Goal: Task Accomplishment & Management: Manage account settings

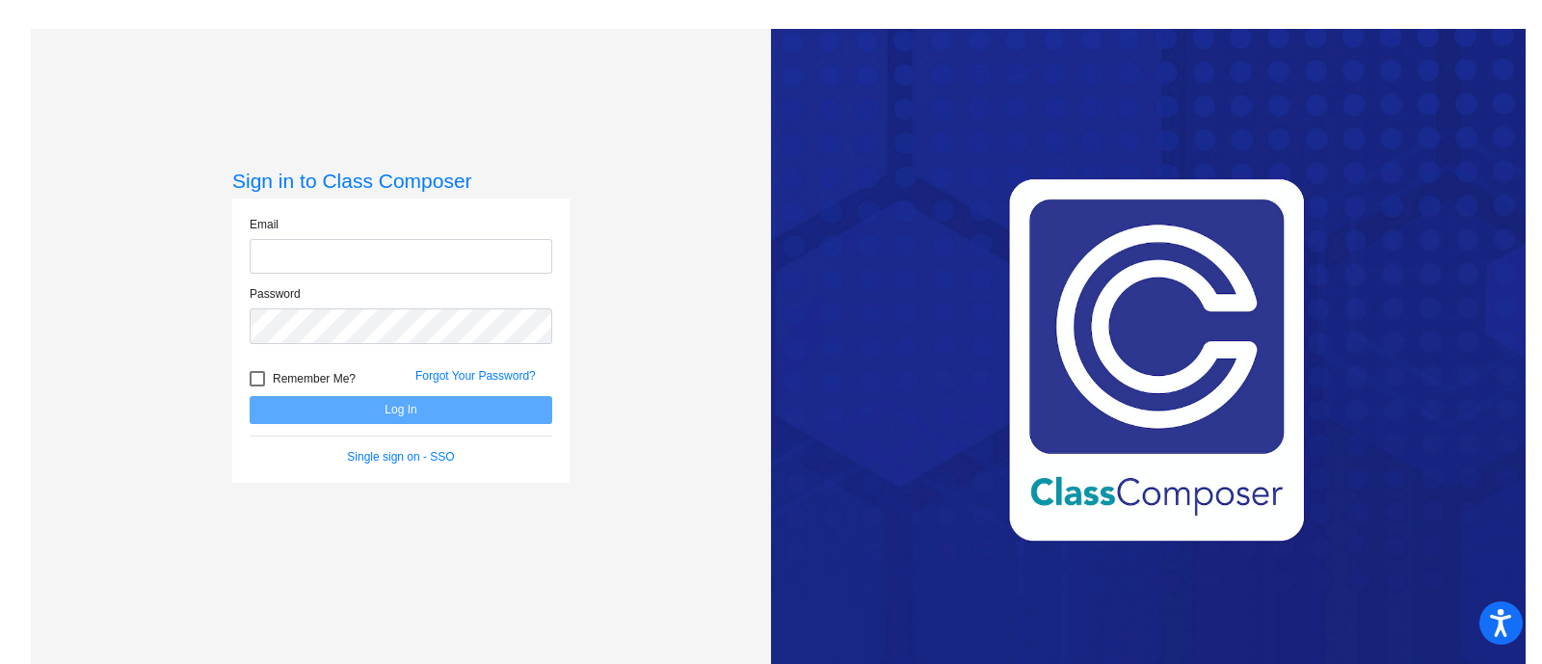
type input "[PERSON_NAME][EMAIL_ADDRESS][PERSON_NAME][DOMAIN_NAME]"
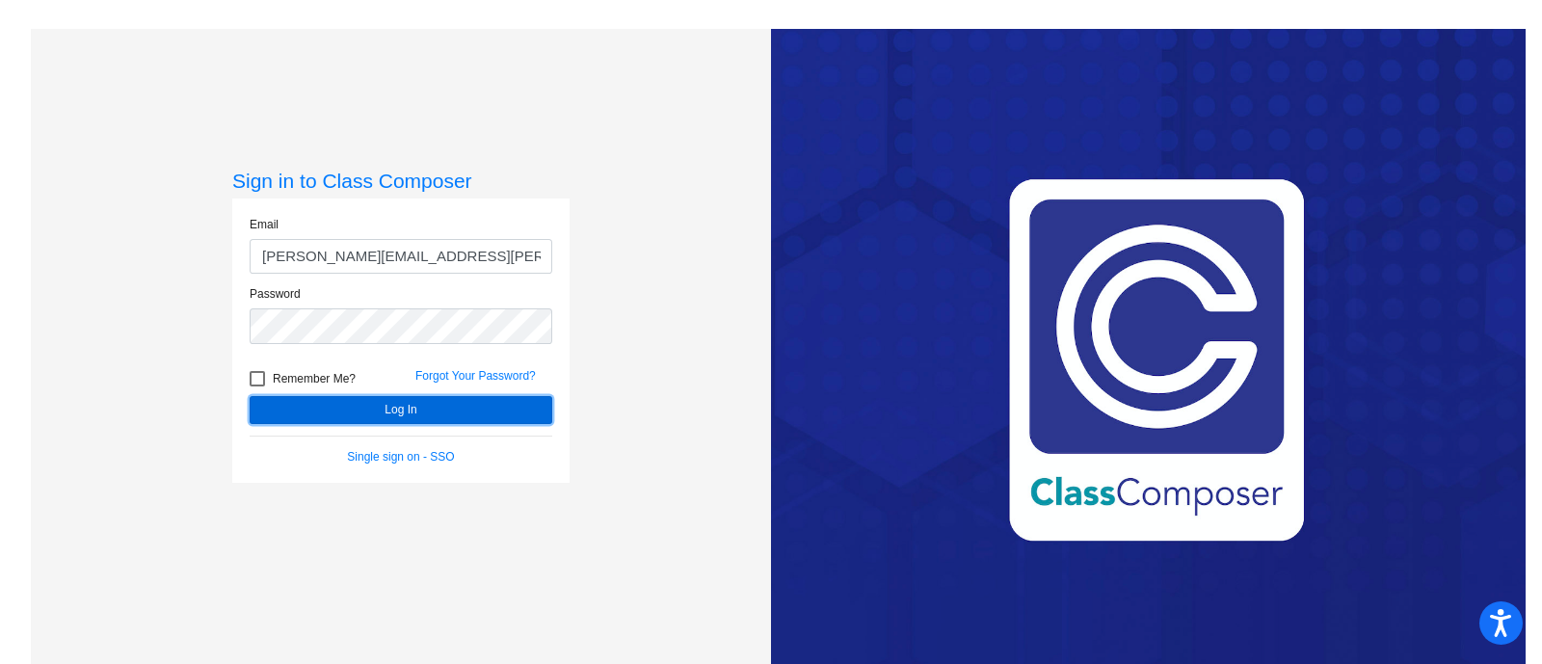
click at [324, 410] on button "Log In" at bounding box center [401, 410] width 303 height 28
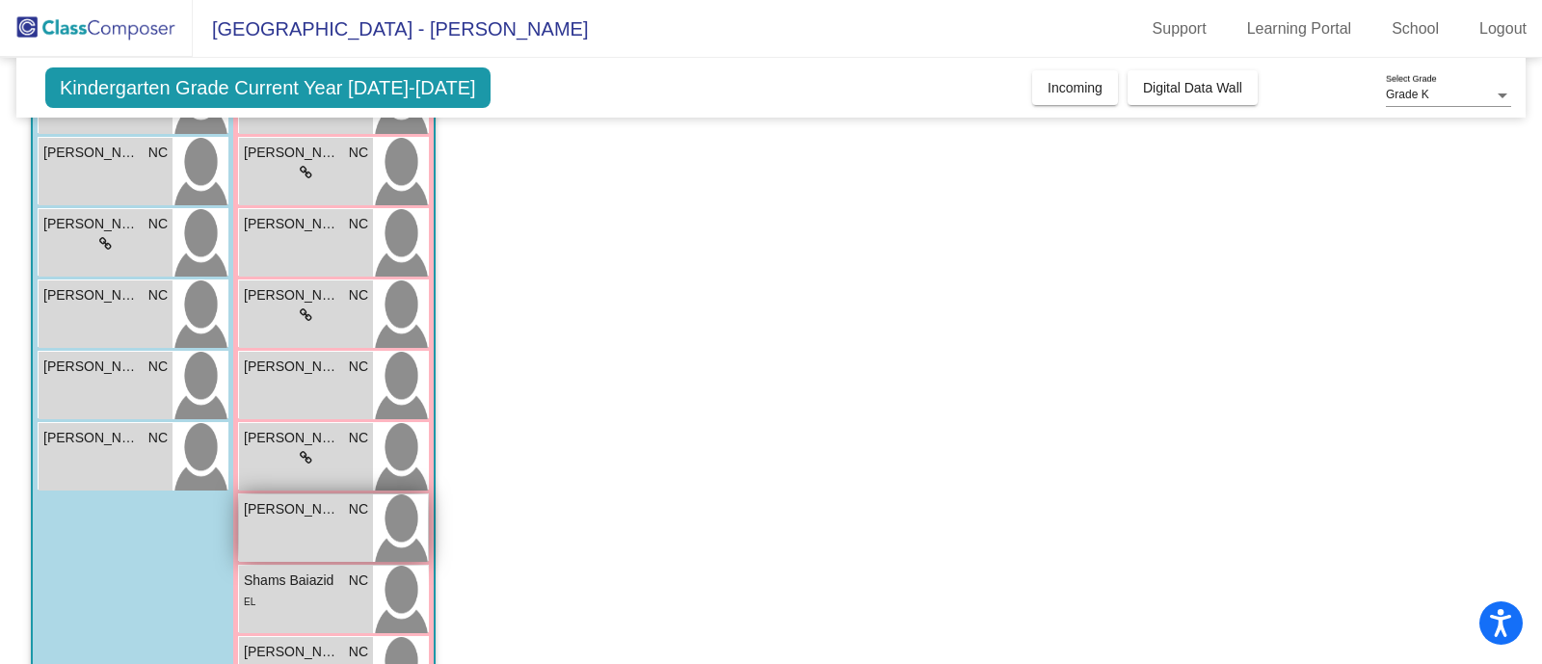
scroll to position [458, 0]
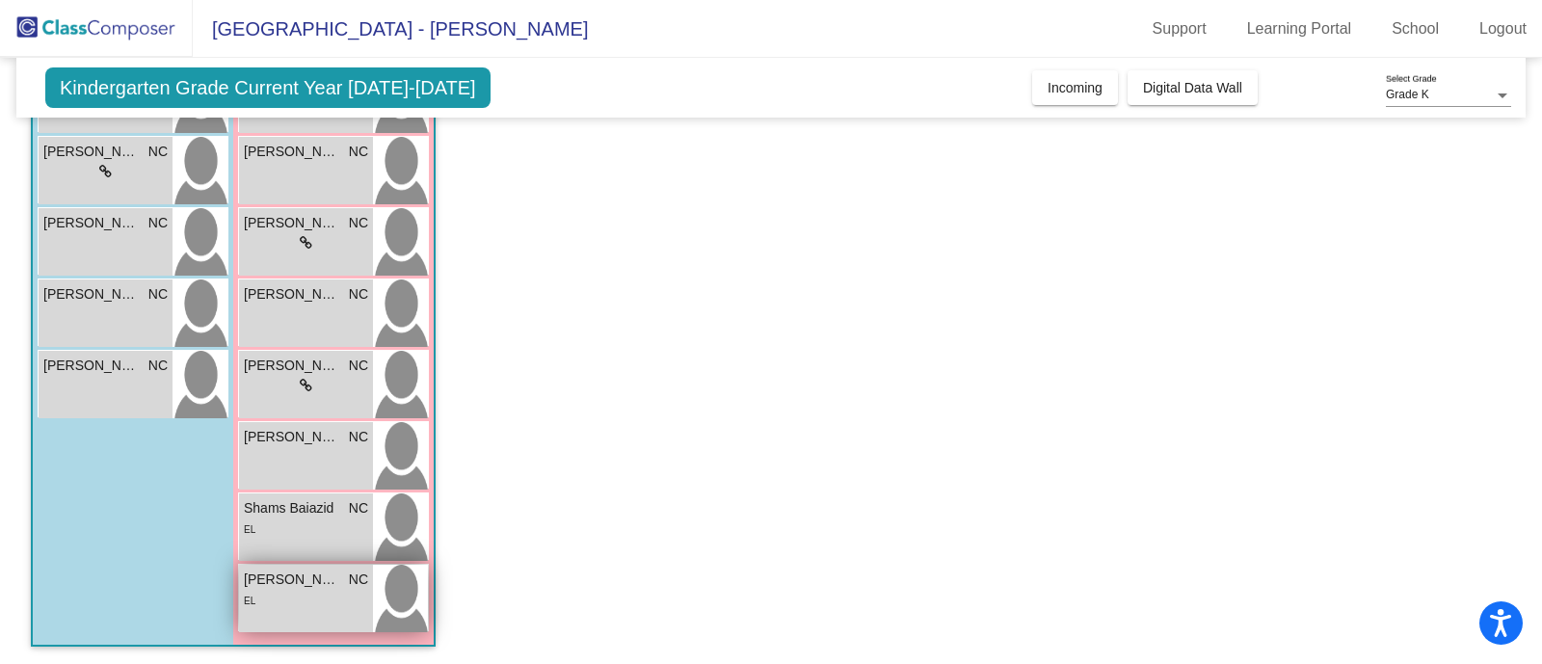
click at [334, 614] on div "[PERSON_NAME] NC lock do_not_disturb_alt EL" at bounding box center [306, 598] width 134 height 67
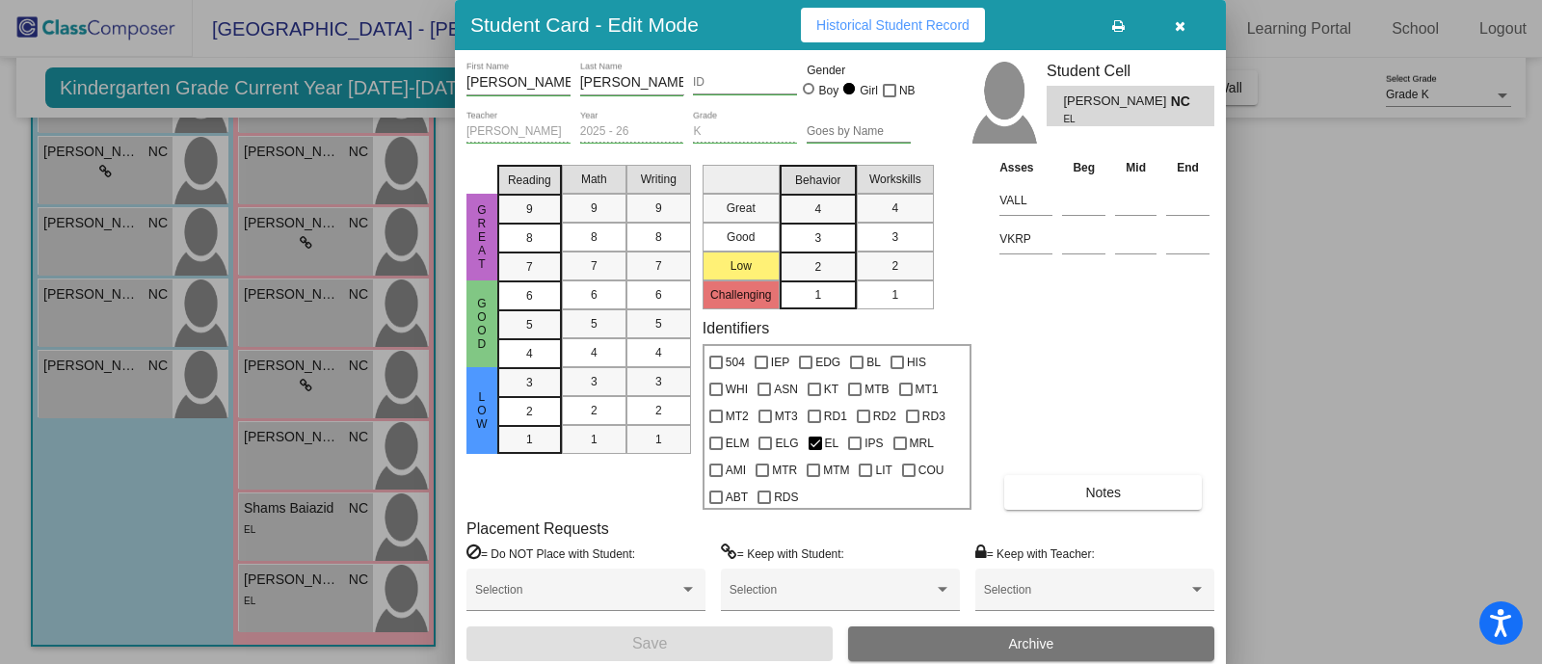
click at [1184, 31] on icon "button" at bounding box center [1180, 25] width 11 height 13
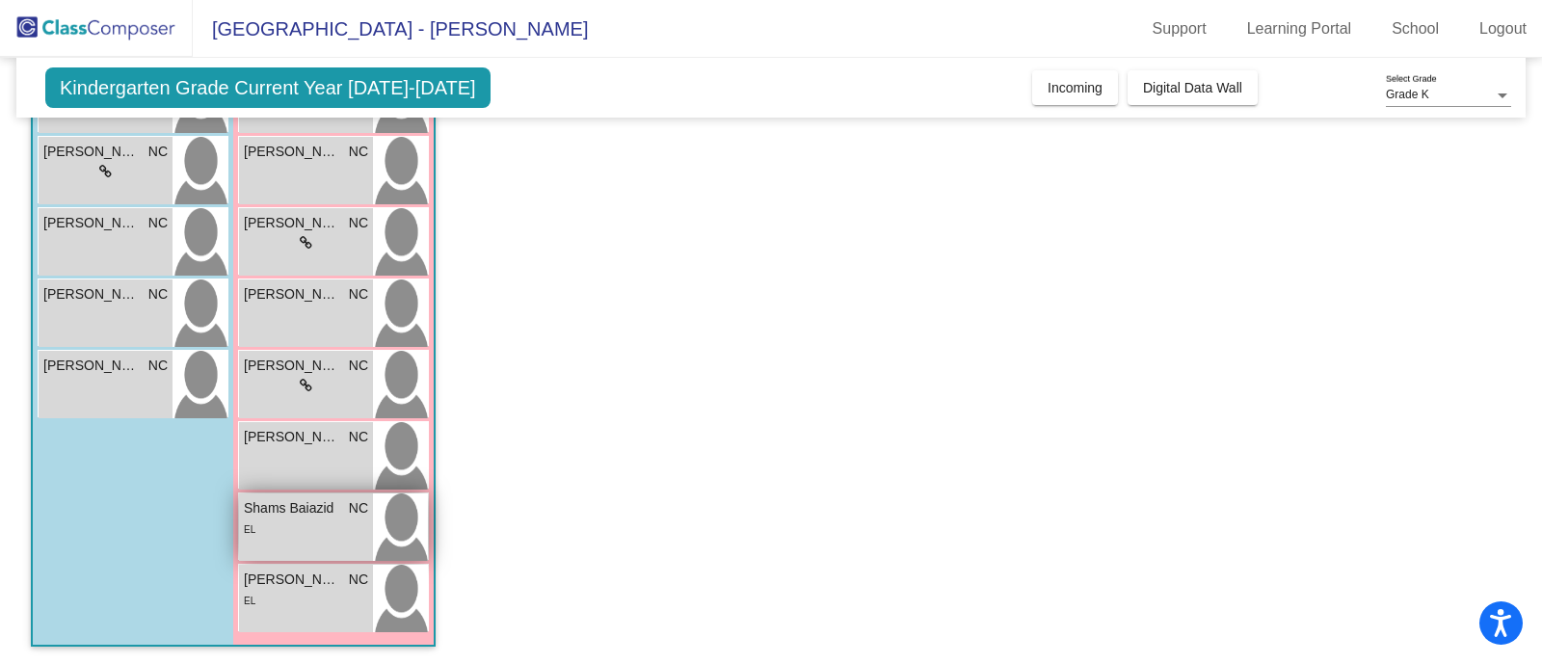
click at [292, 527] on div "EL" at bounding box center [306, 529] width 124 height 20
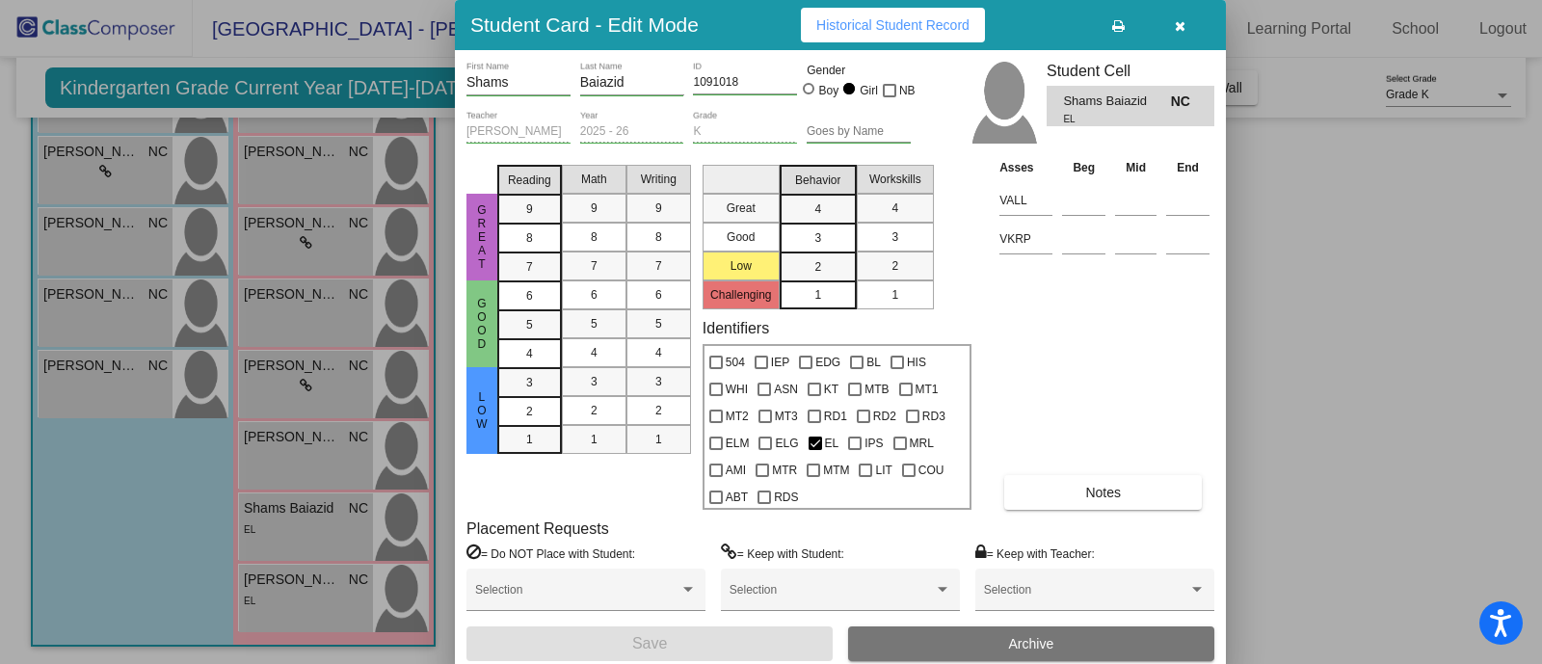
click at [993, 165] on div "Great Good Low Reading 9 8 7 6 5 4 3 2 1 Math 9 8 7 6 5 4 3 2 1 Writing 9 8 7 6…" at bounding box center [841, 333] width 748 height 352
click at [1185, 23] on icon "button" at bounding box center [1180, 25] width 11 height 13
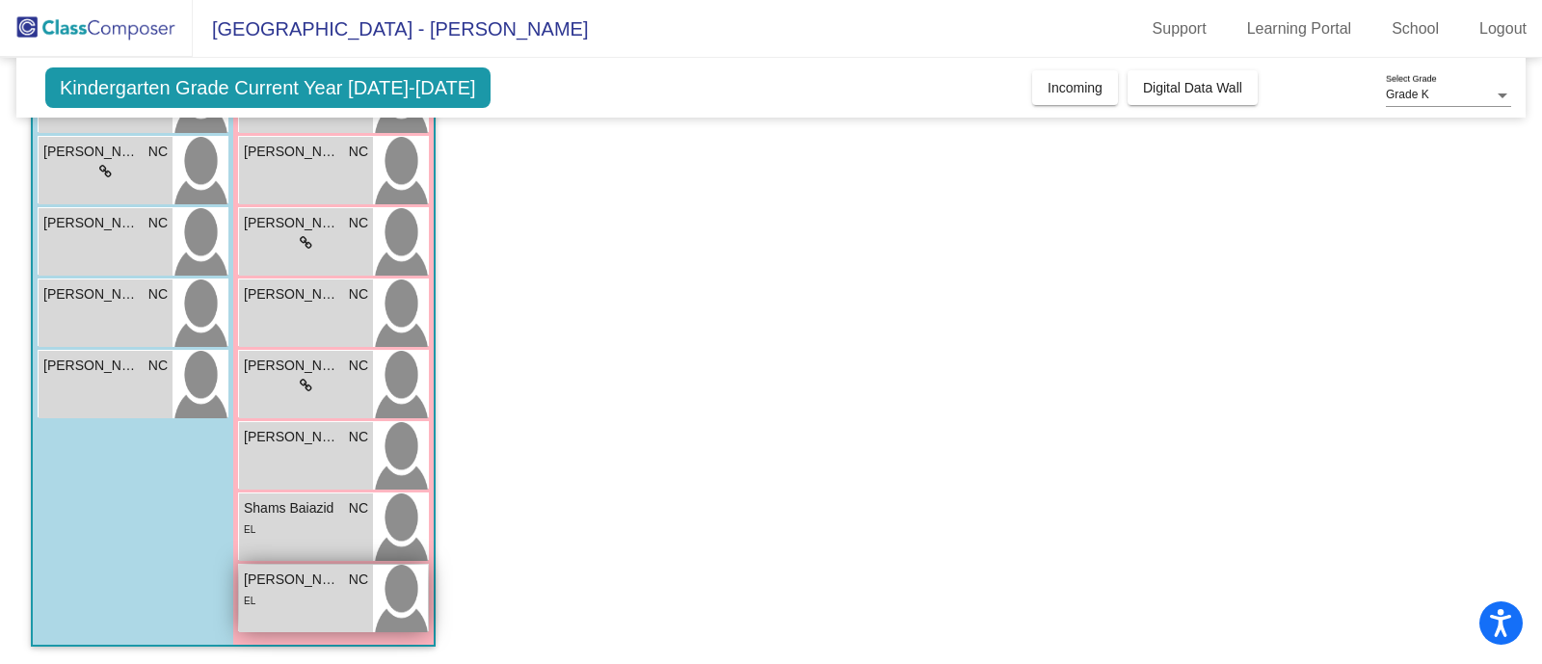
click at [274, 619] on div "[PERSON_NAME] NC lock do_not_disturb_alt EL" at bounding box center [306, 598] width 134 height 67
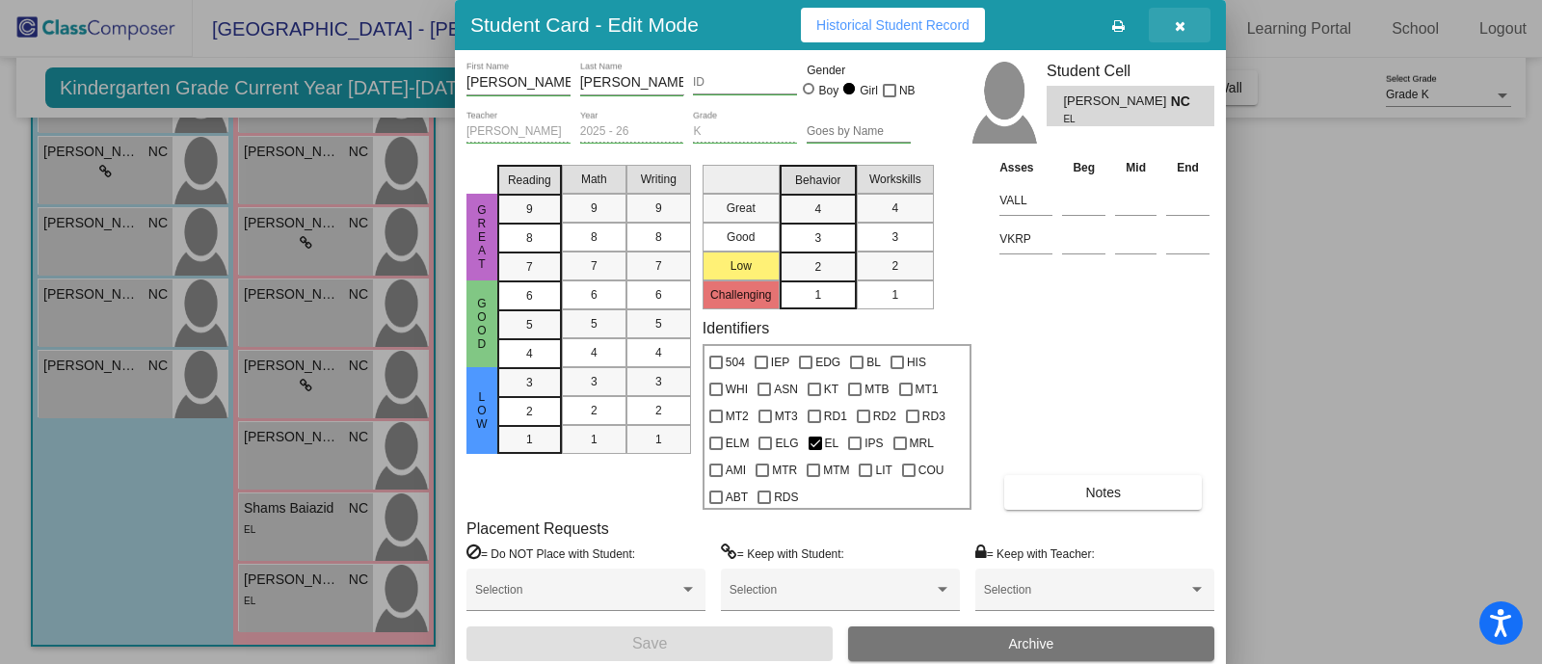
click at [1173, 22] on button "button" at bounding box center [1180, 25] width 62 height 35
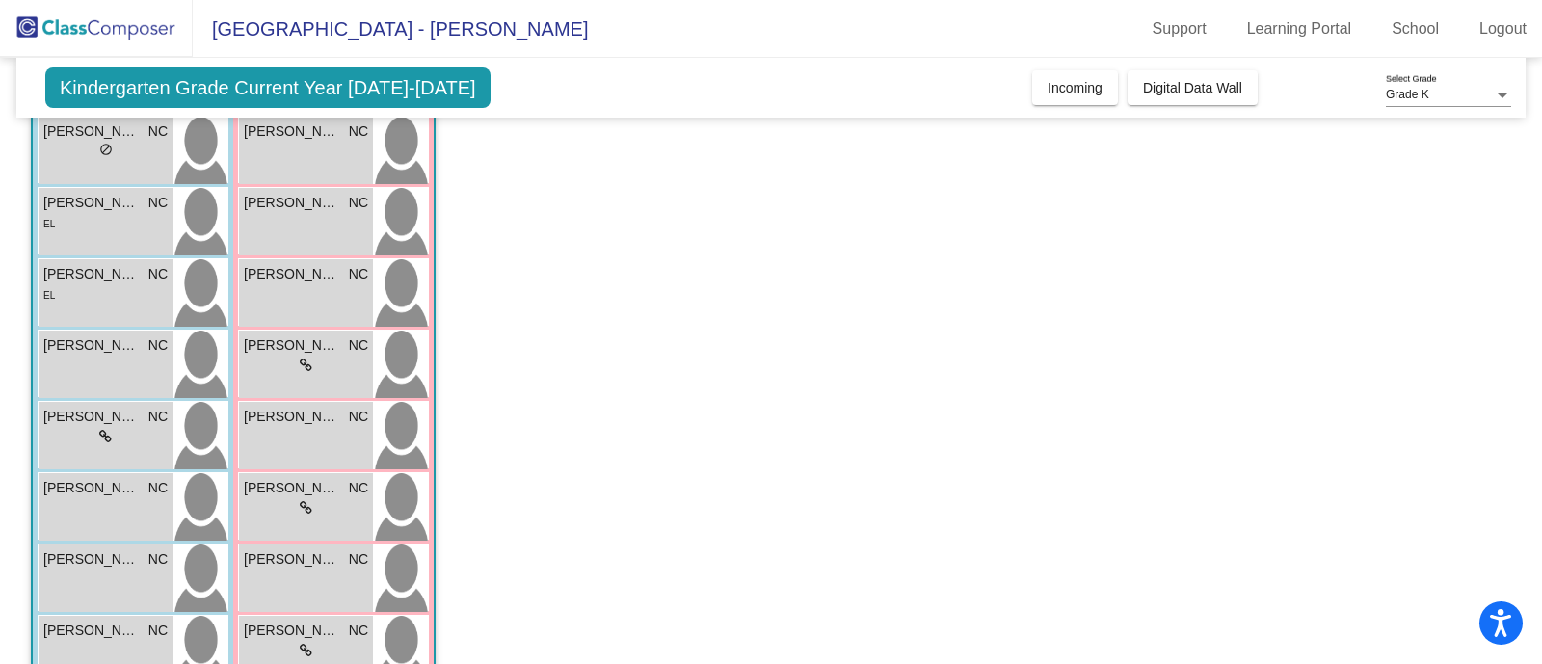
scroll to position [130, 0]
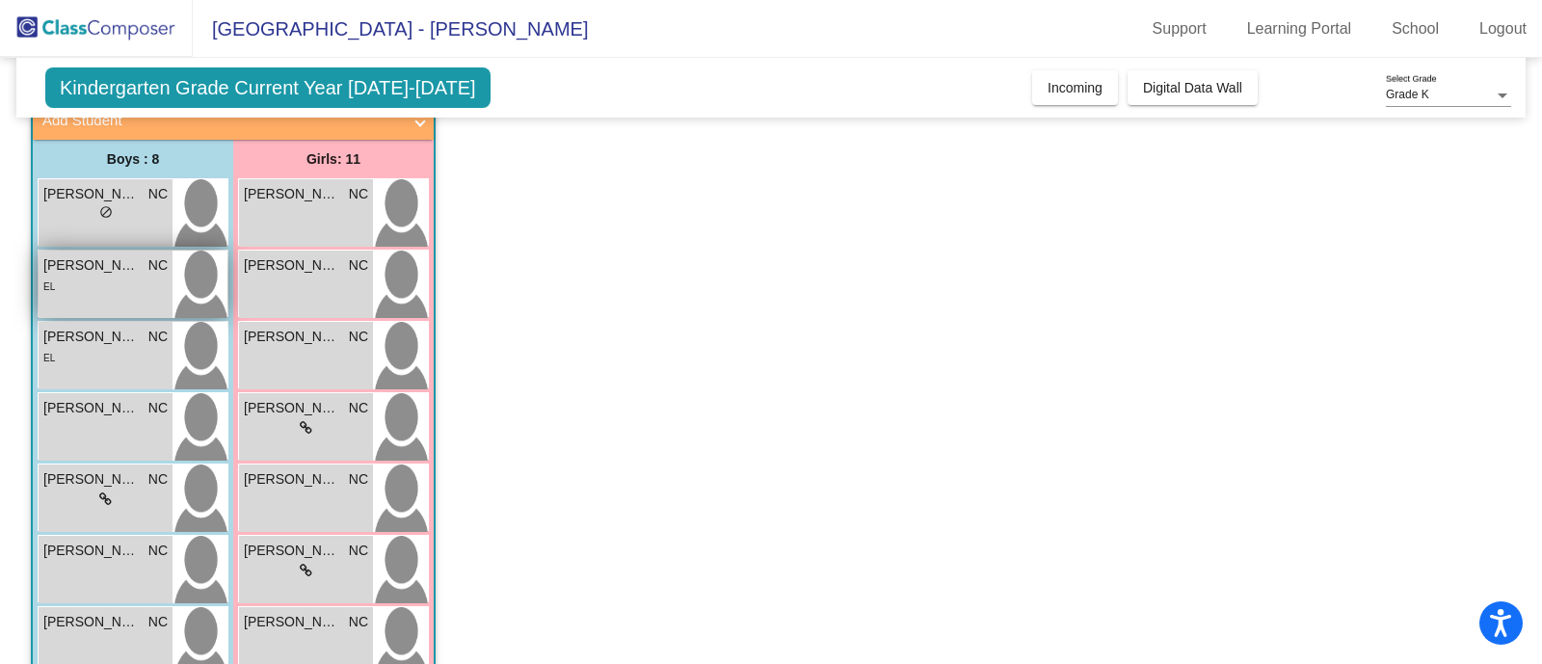
click at [80, 262] on span "[PERSON_NAME]" at bounding box center [91, 265] width 96 height 20
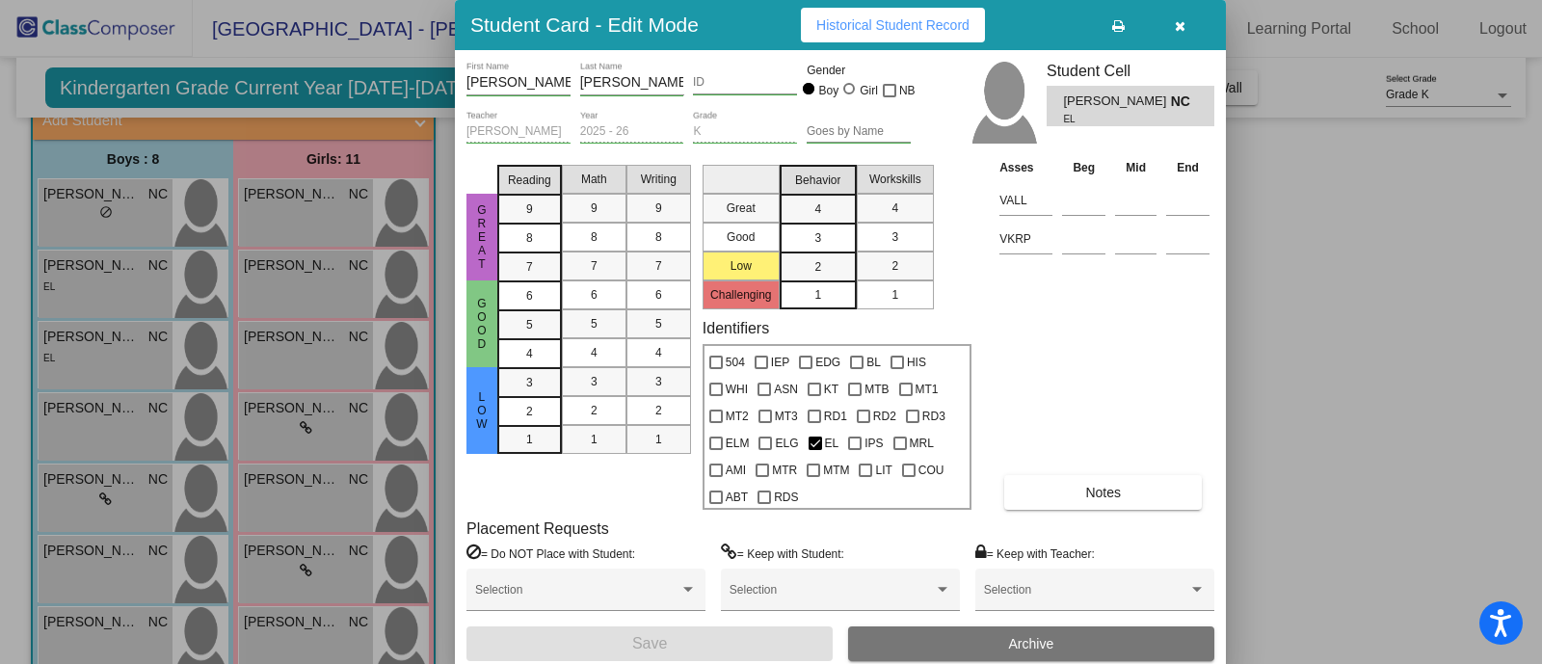
click at [1179, 30] on icon "button" at bounding box center [1180, 25] width 11 height 13
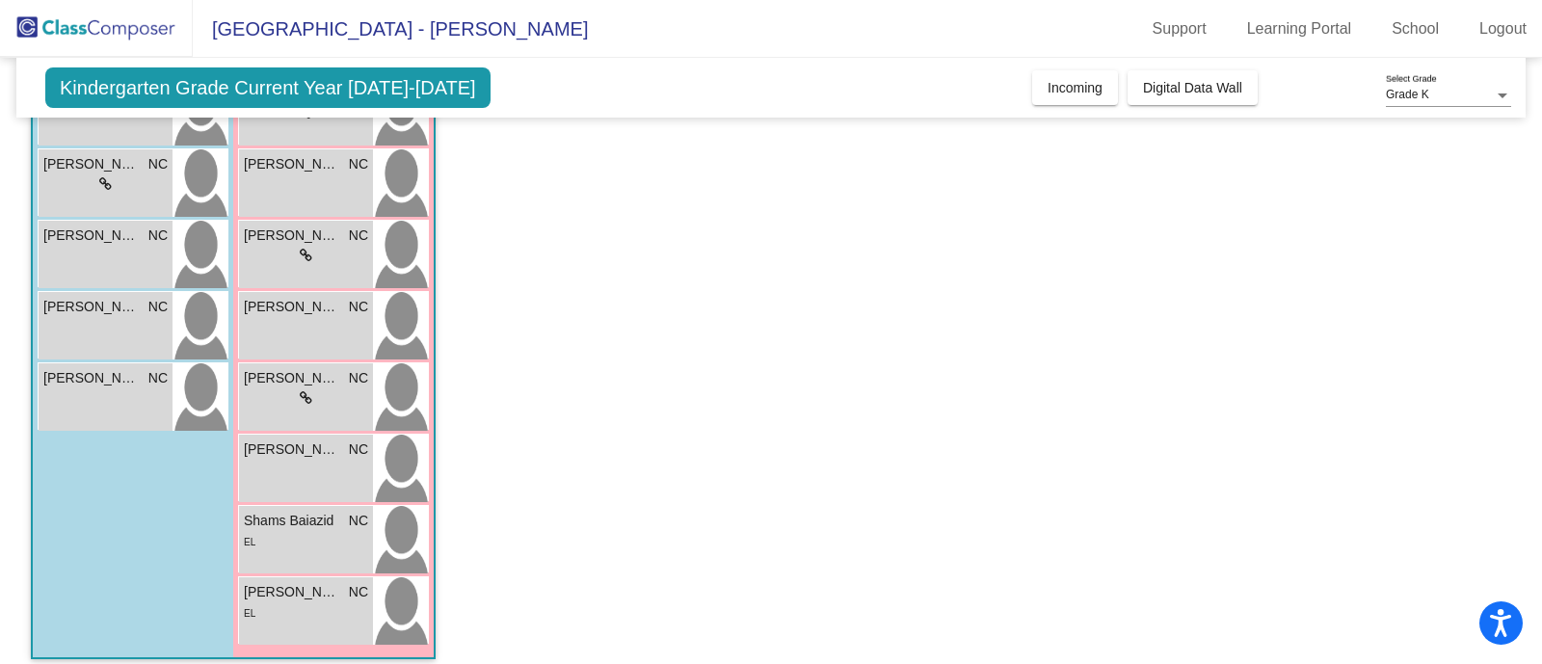
scroll to position [458, 0]
